Goal: Task Accomplishment & Management: Manage account settings

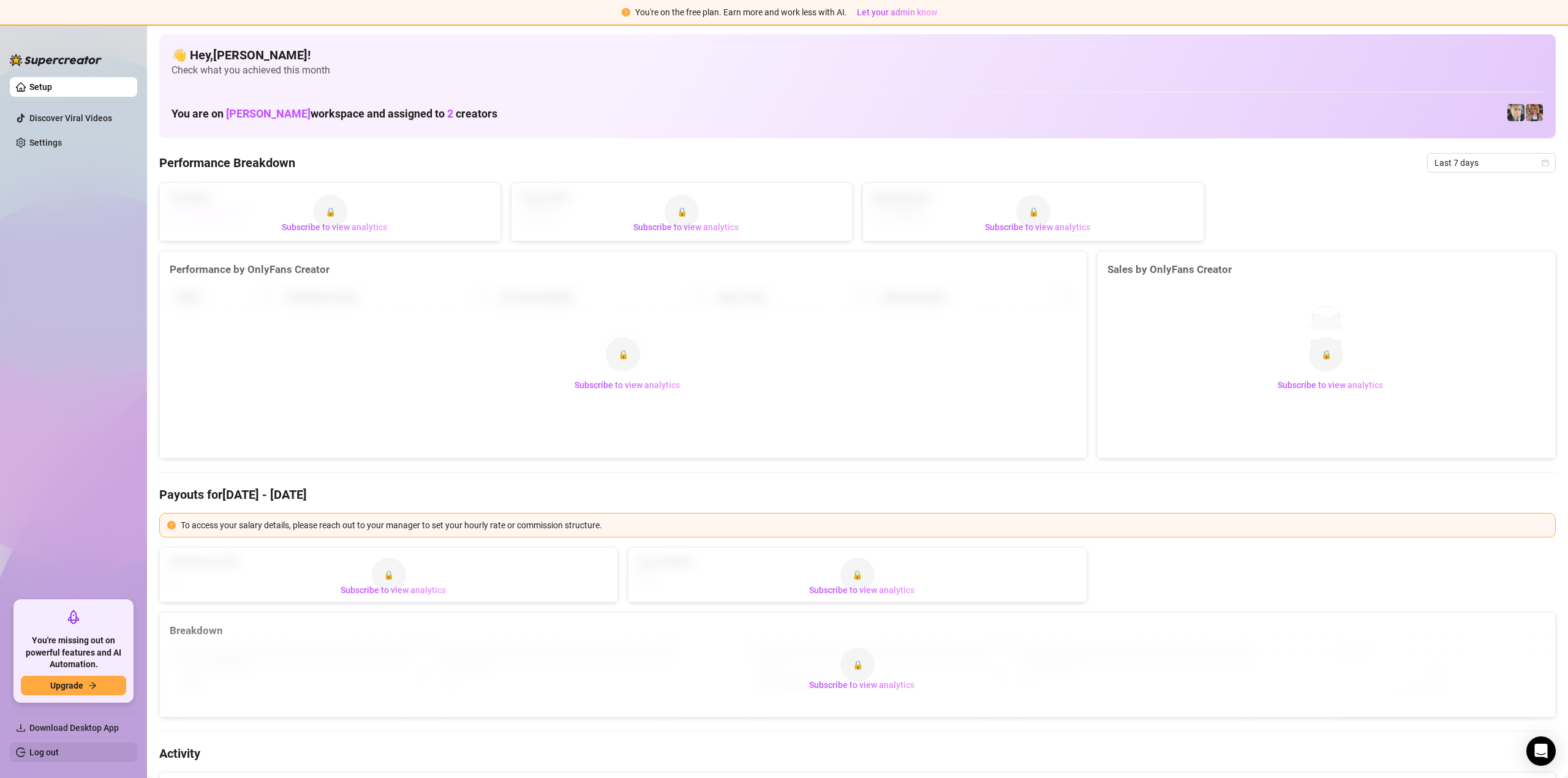
click at [51, 752] on link "Log out" at bounding box center [44, 752] width 29 height 10
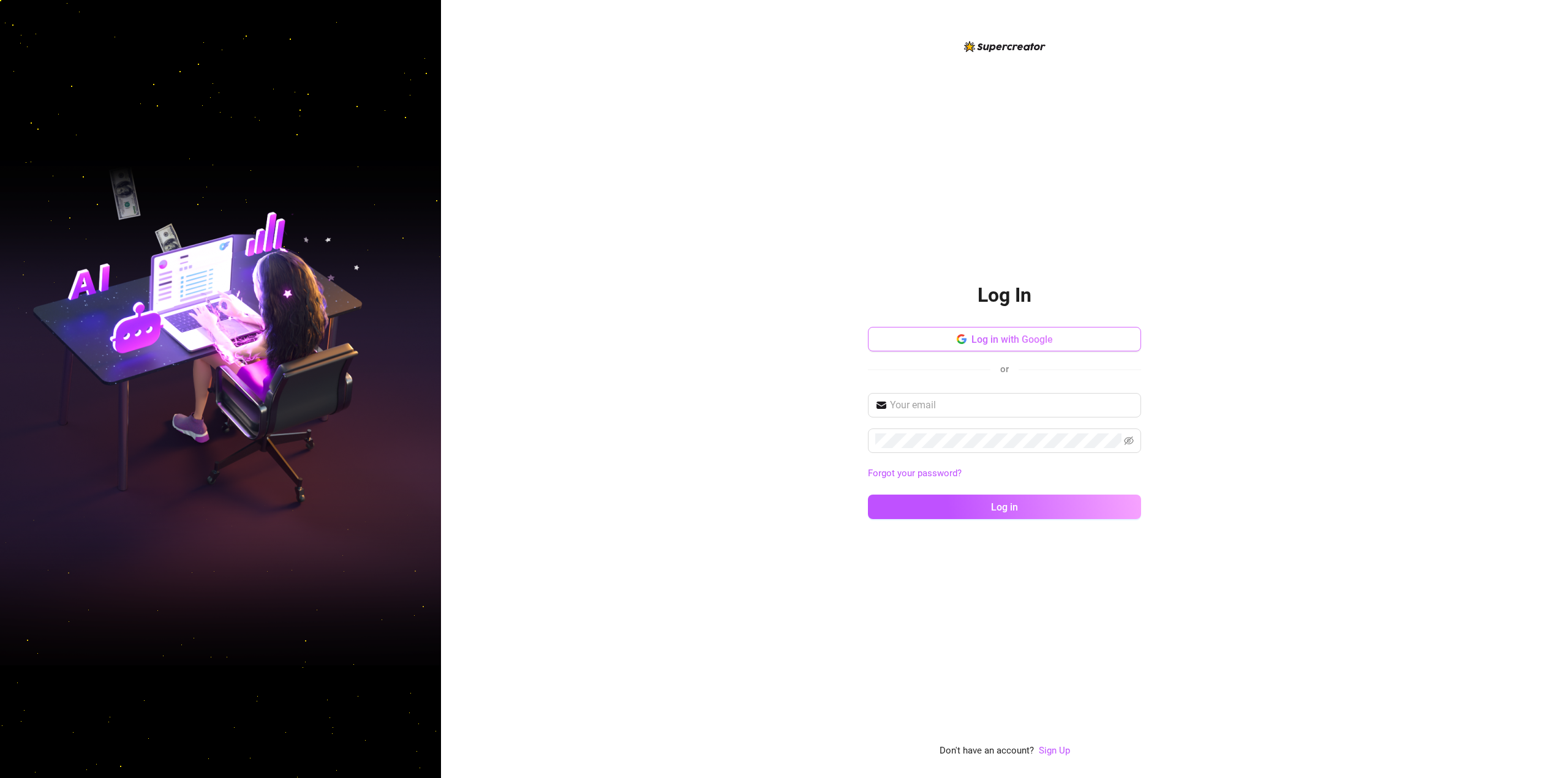
click at [973, 340] on span "Log in with Google" at bounding box center [1012, 340] width 81 height 12
